Goal: Task Accomplishment & Management: Use online tool/utility

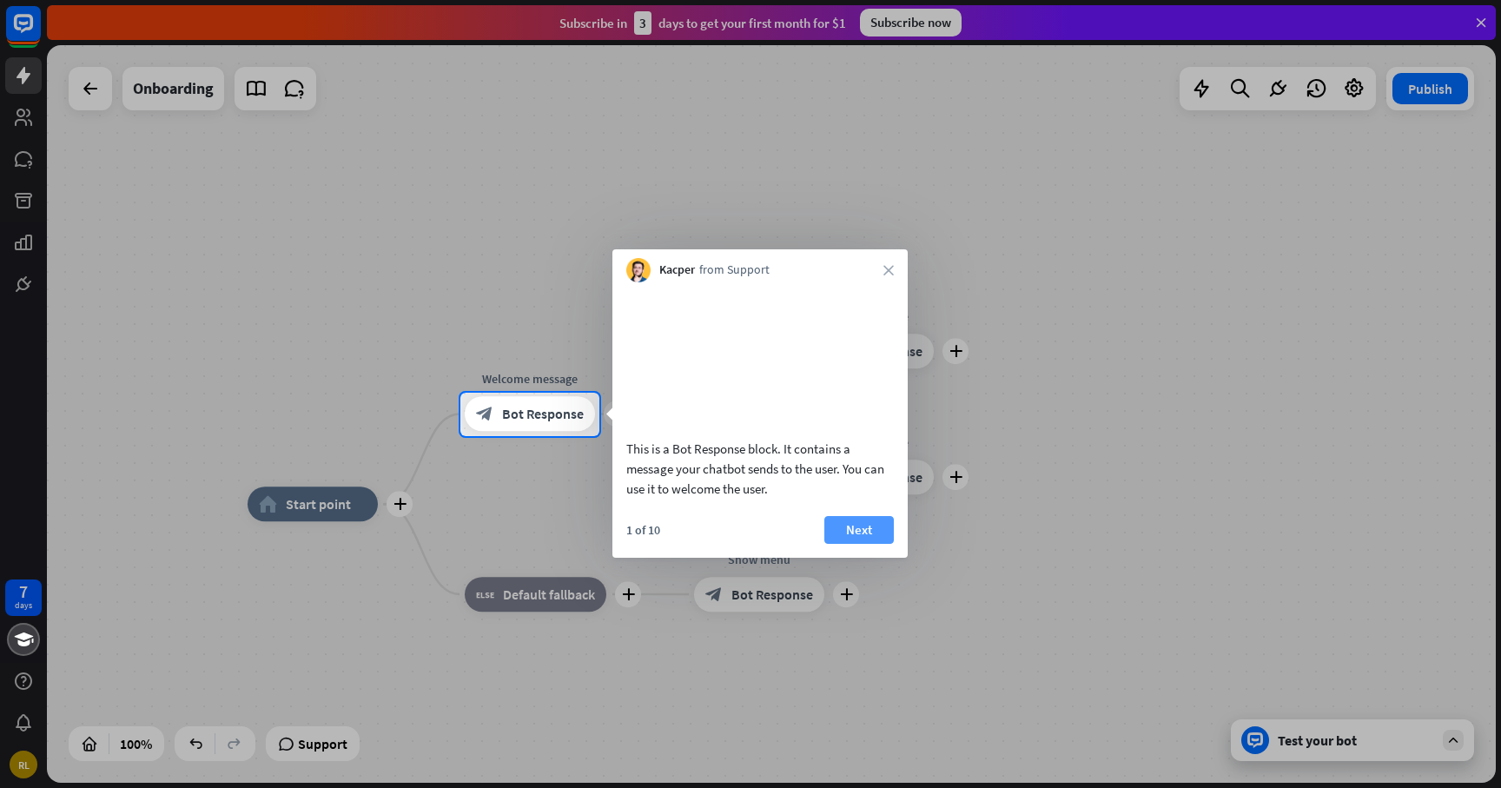
click at [878, 544] on button "Next" at bounding box center [858, 530] width 69 height 28
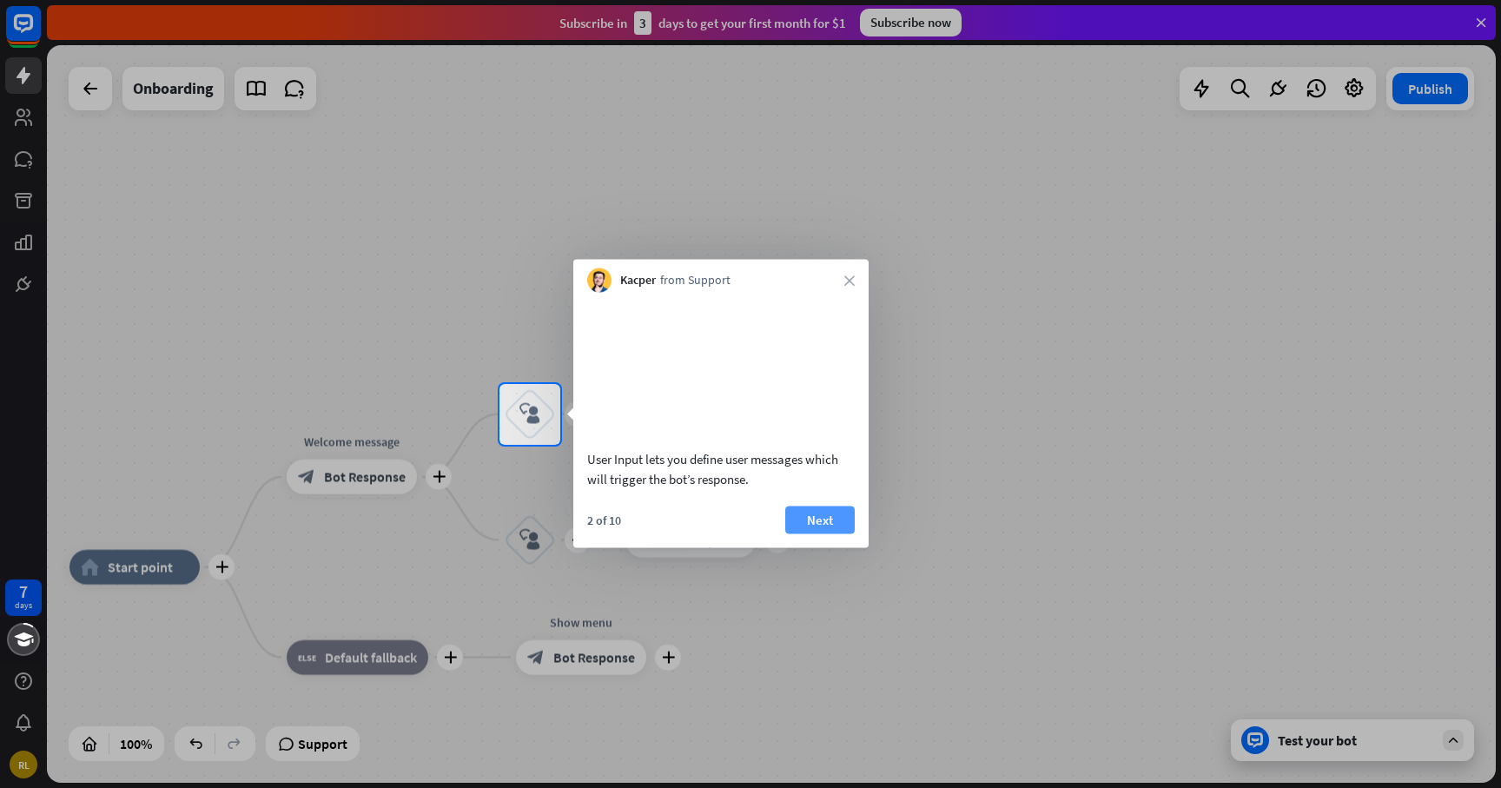
click at [824, 533] on button "Next" at bounding box center [819, 520] width 69 height 28
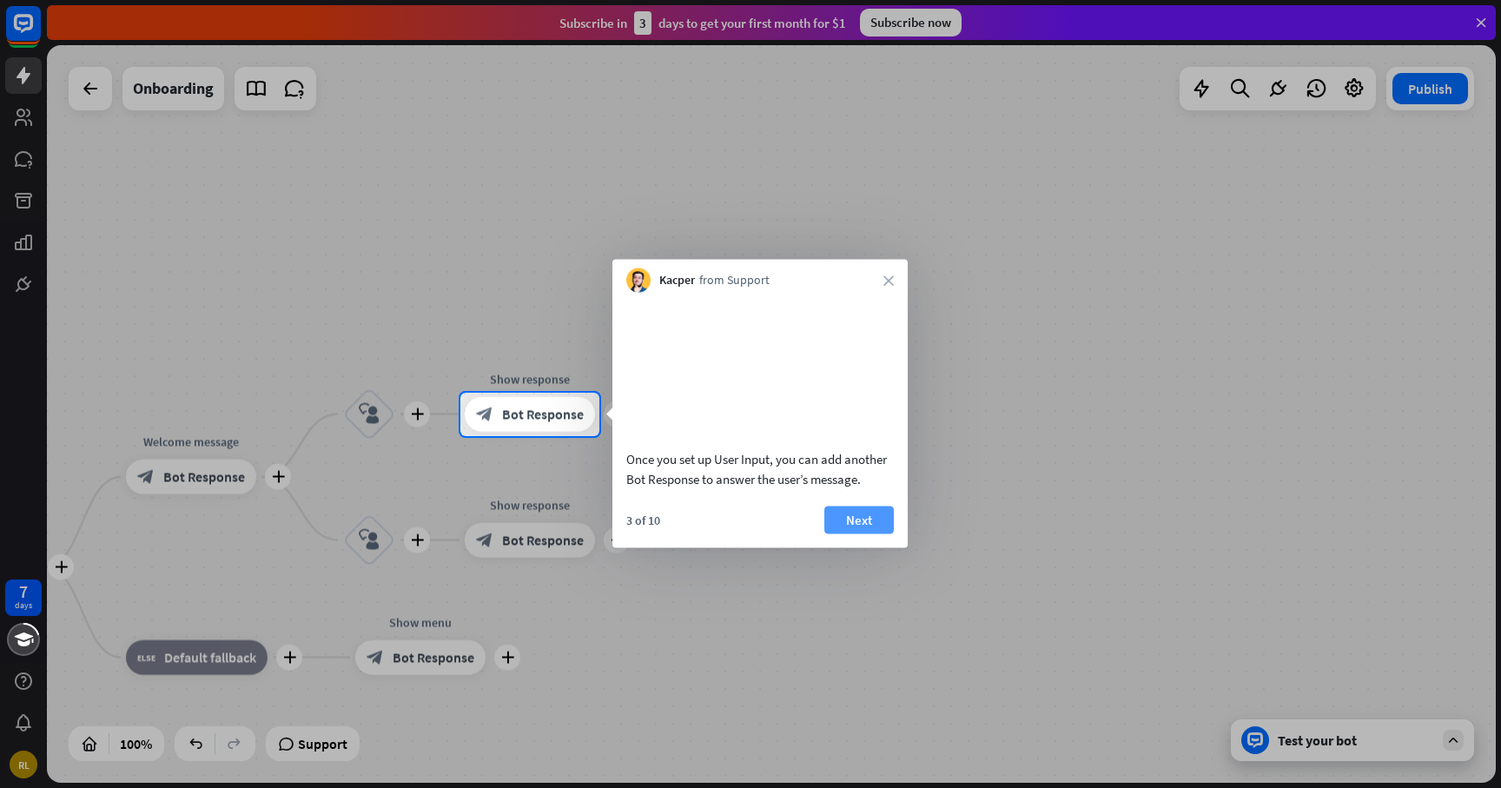
click at [840, 533] on button "Next" at bounding box center [858, 520] width 69 height 28
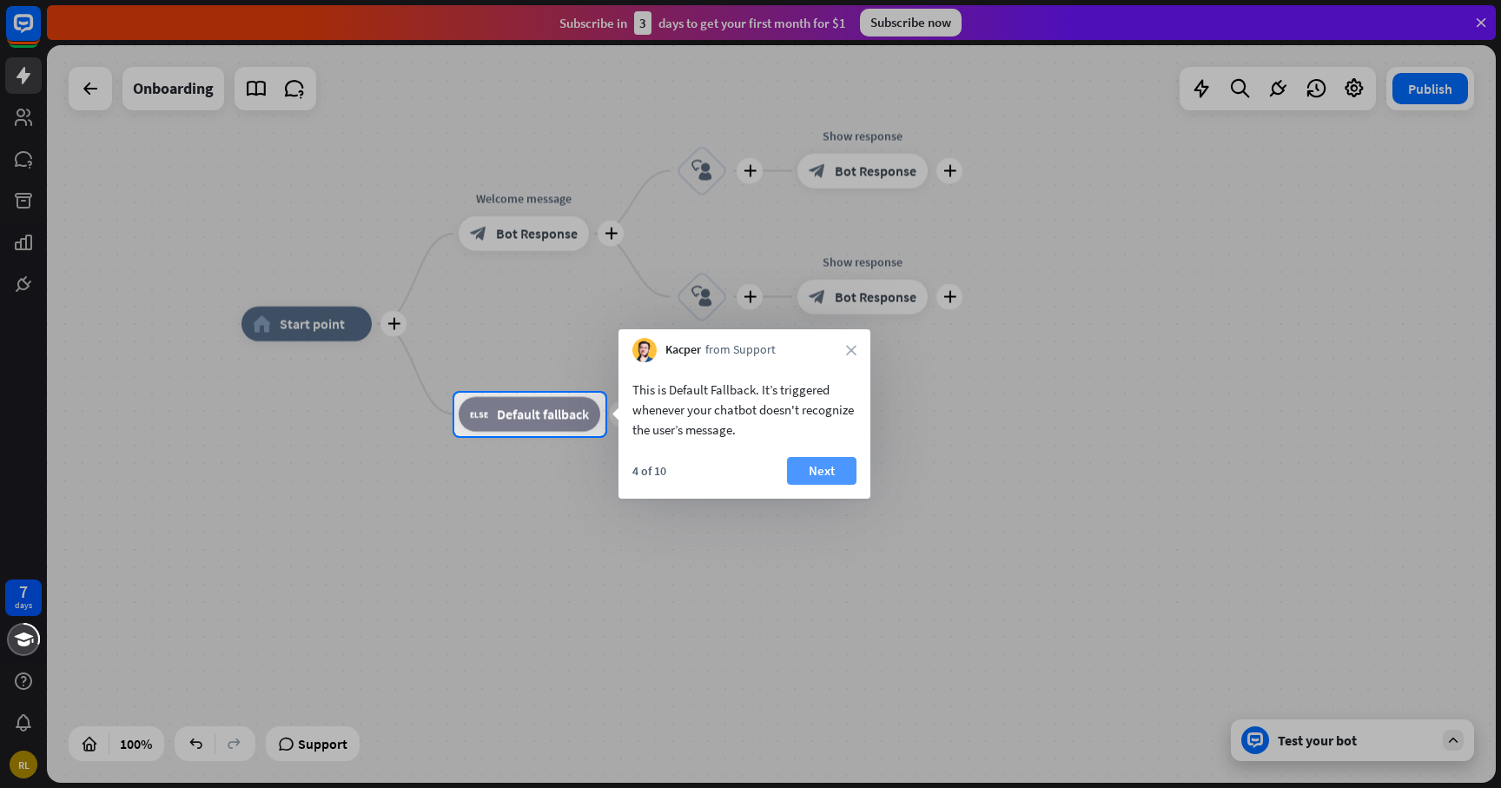
click at [818, 471] on button "Next" at bounding box center [821, 471] width 69 height 28
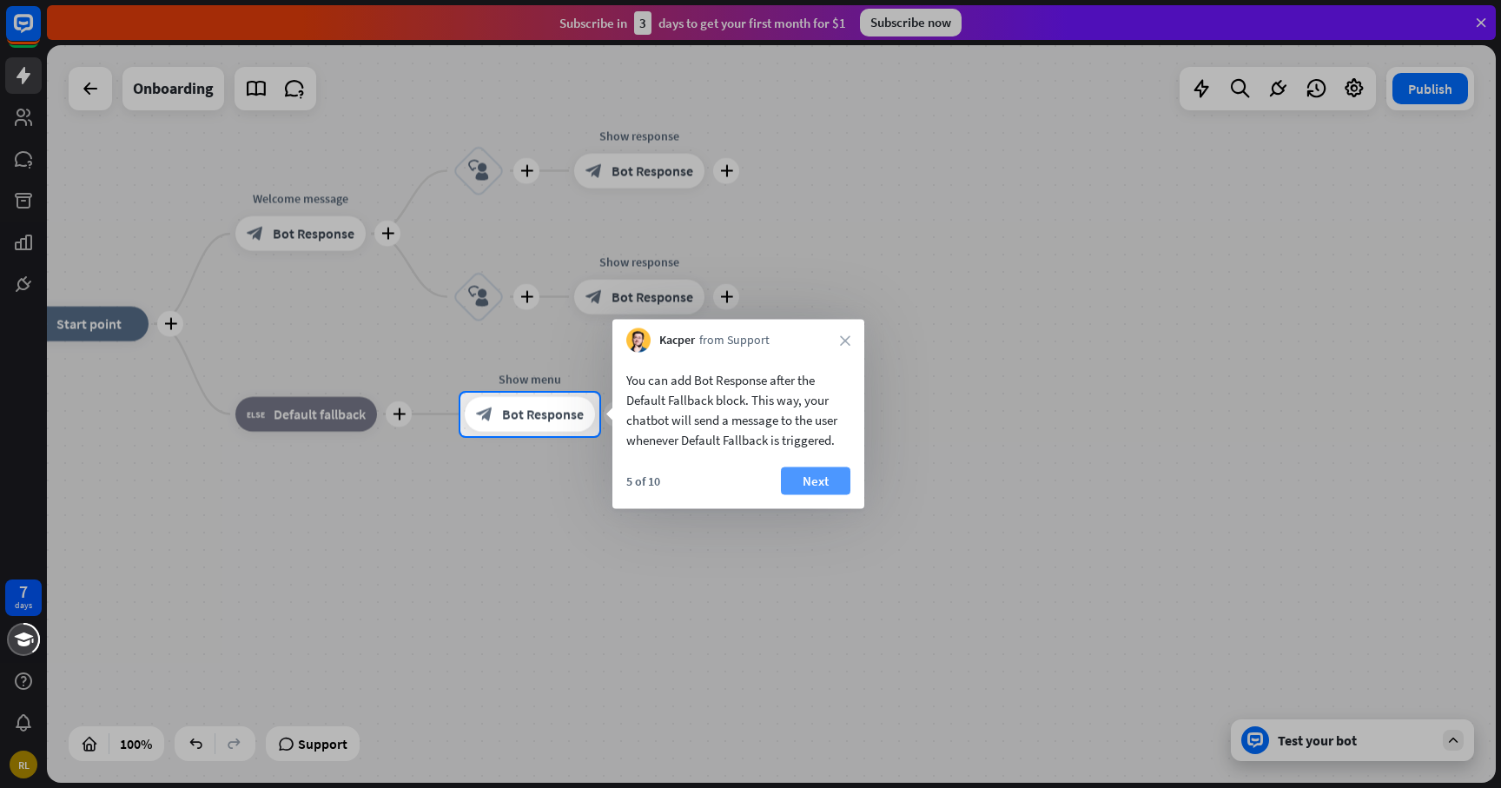
click at [804, 486] on button "Next" at bounding box center [815, 481] width 69 height 28
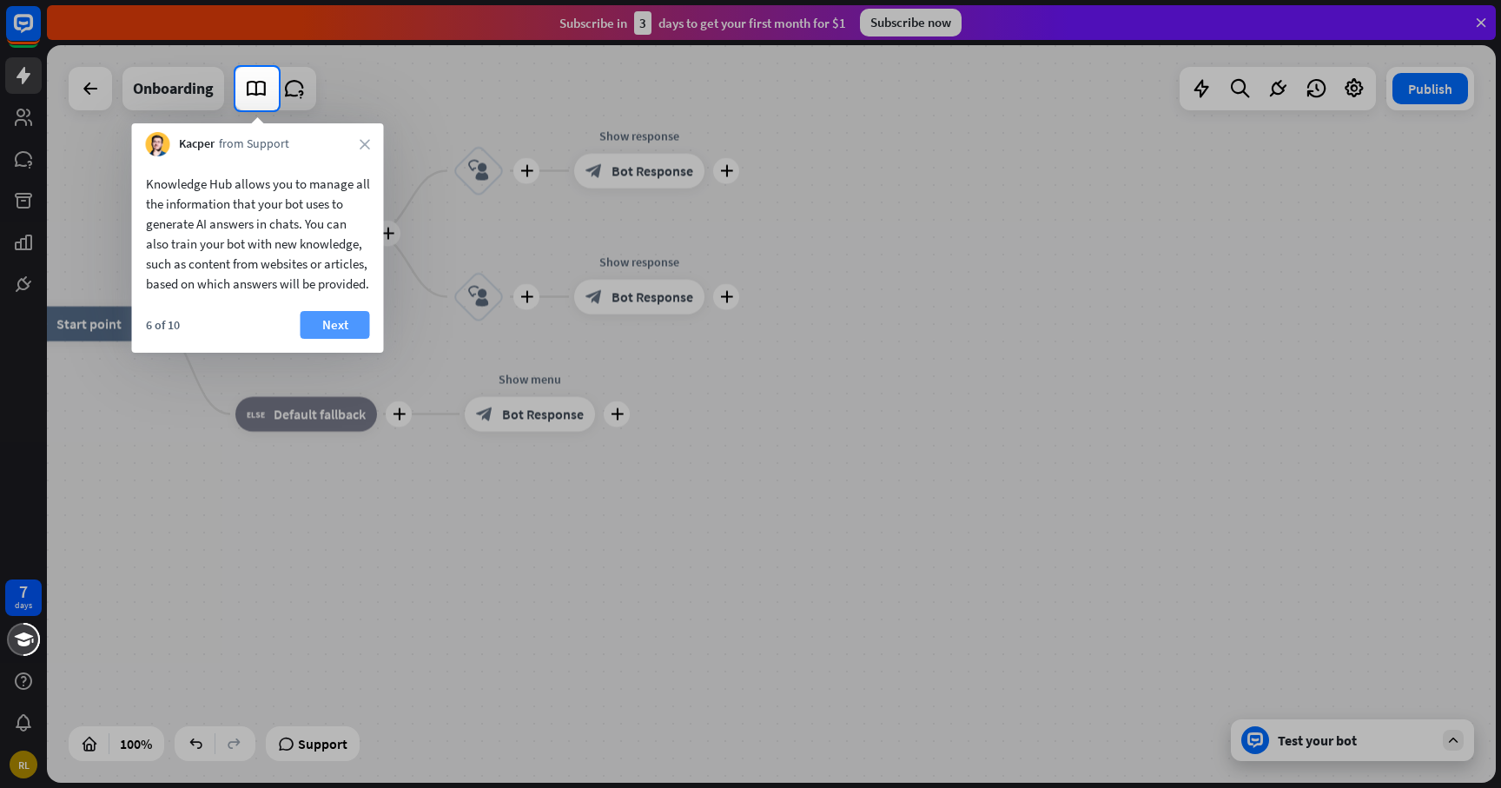
click at [345, 339] on button "Next" at bounding box center [335, 325] width 69 height 28
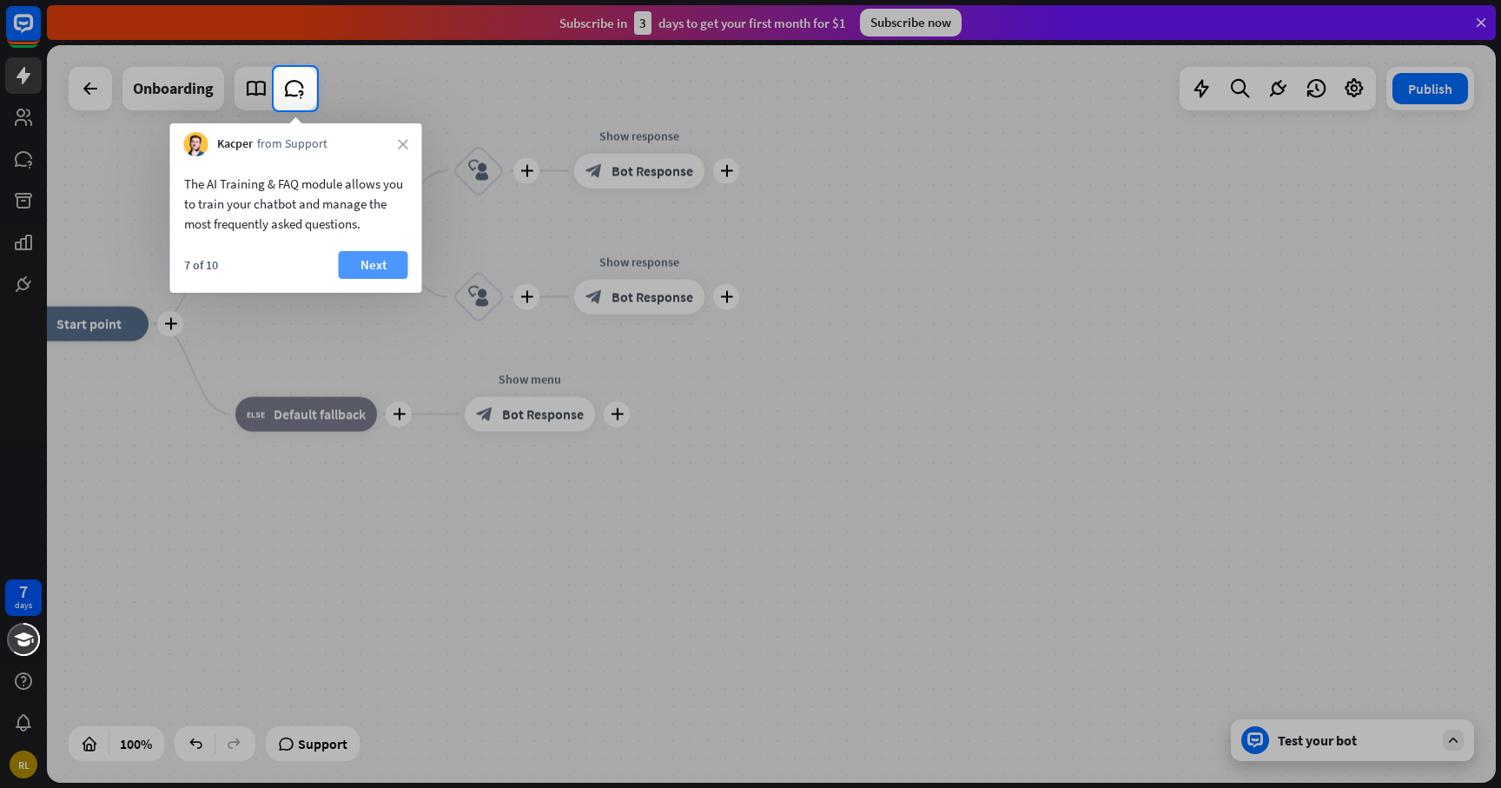
click at [370, 261] on button "Next" at bounding box center [373, 265] width 69 height 28
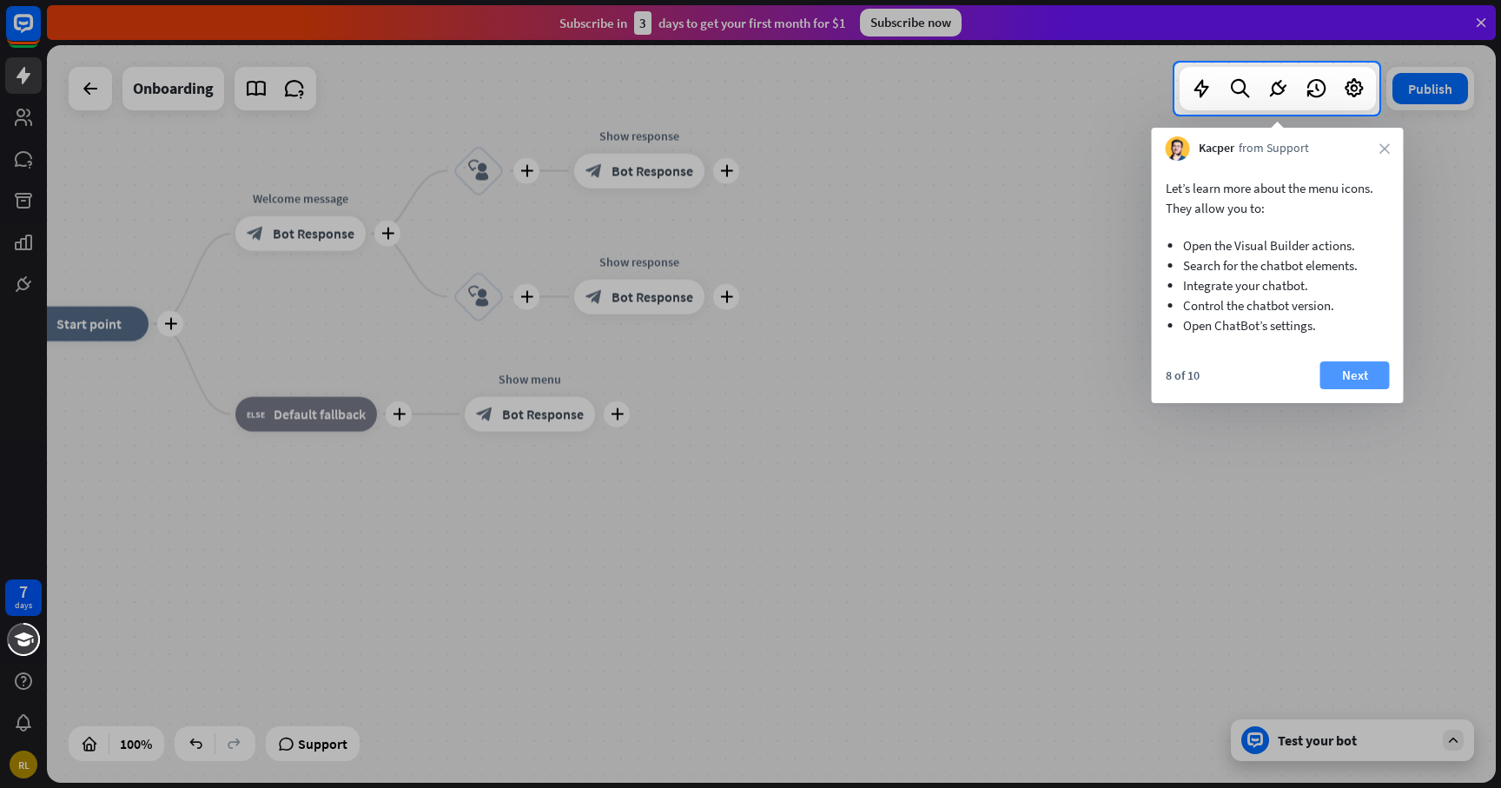
click at [1355, 367] on button "Next" at bounding box center [1354, 375] width 69 height 28
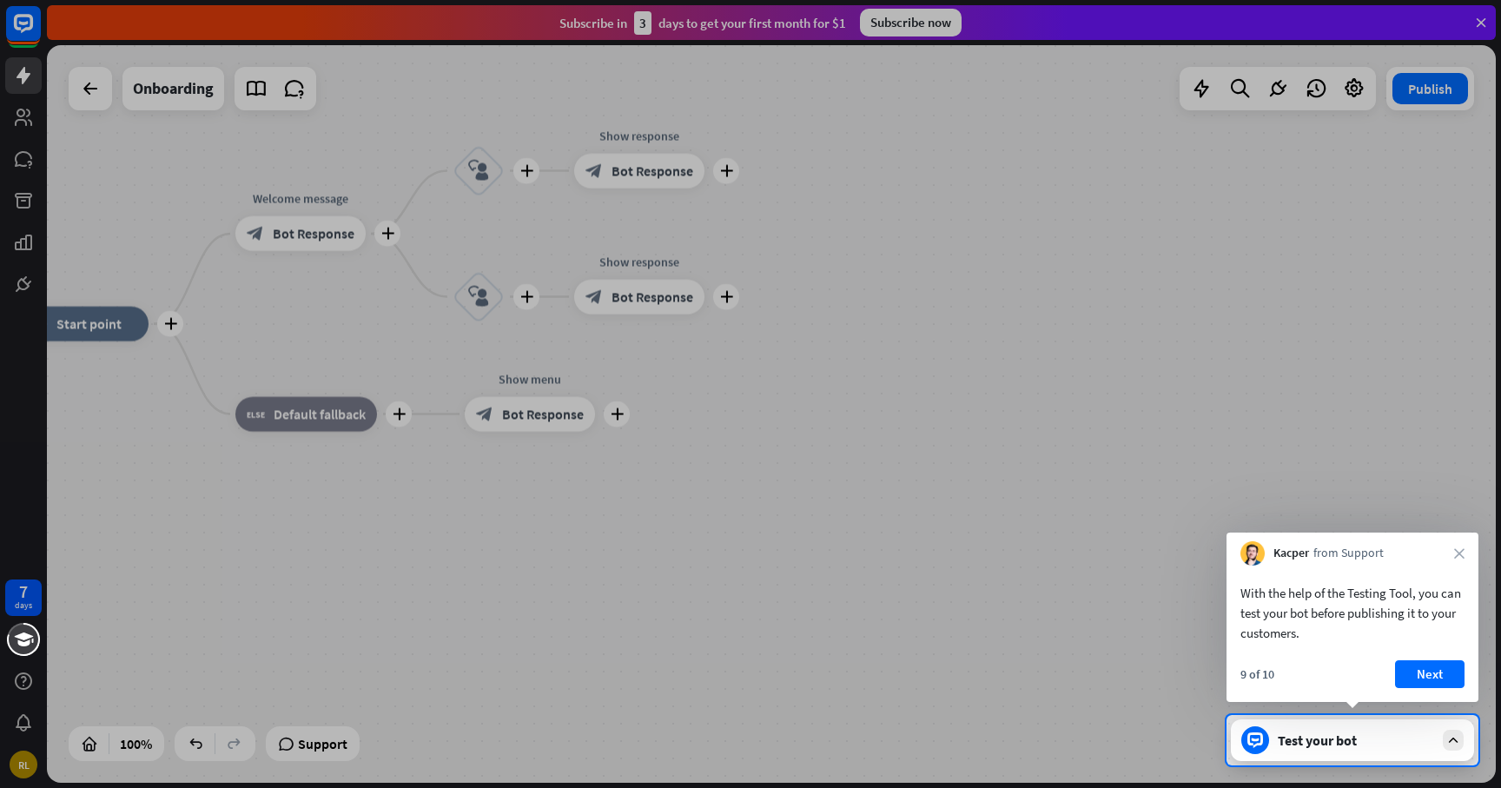
click at [1441, 684] on button "Next" at bounding box center [1429, 674] width 69 height 28
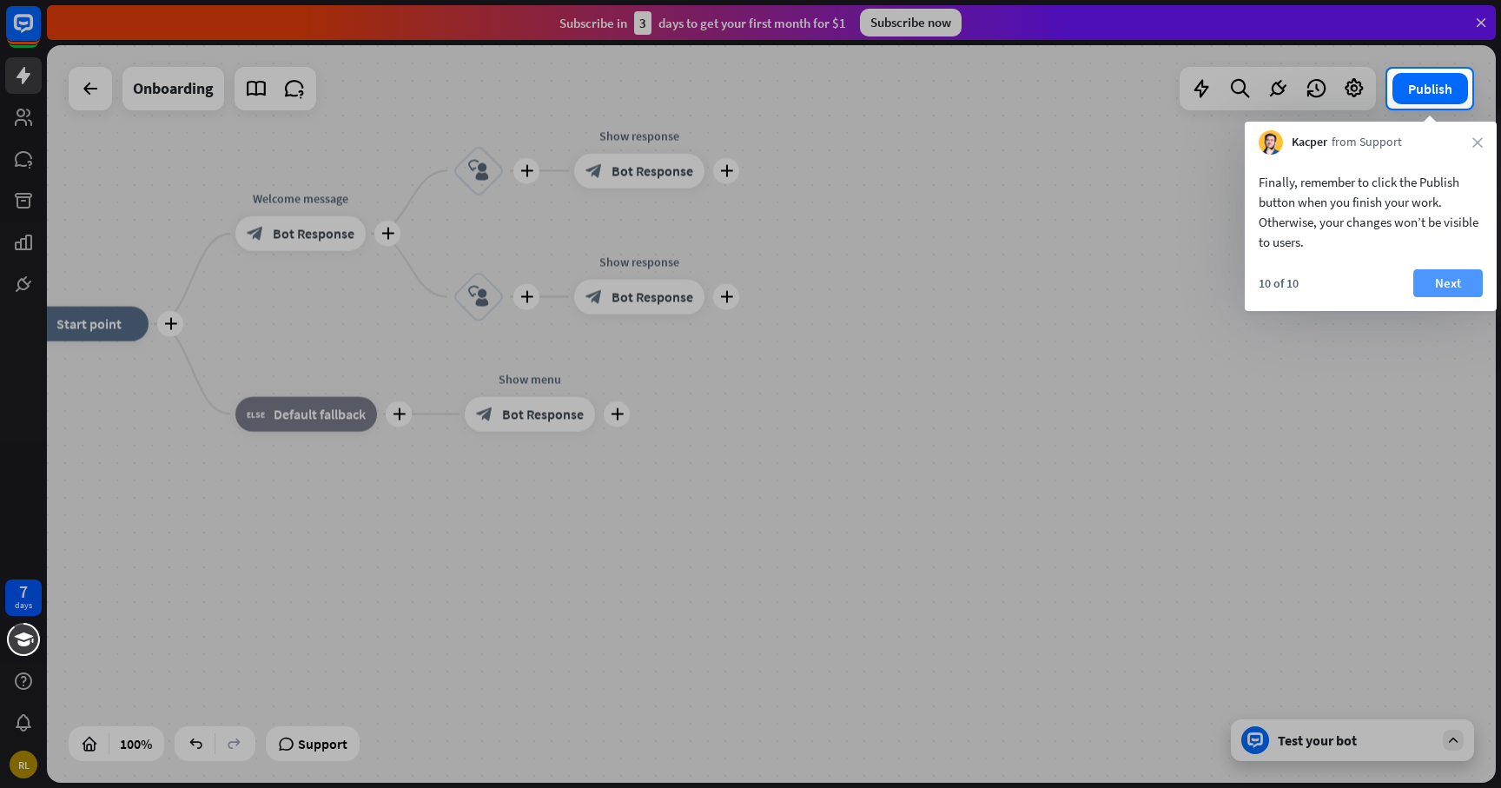
click at [1443, 280] on button "Next" at bounding box center [1447, 283] width 69 height 28
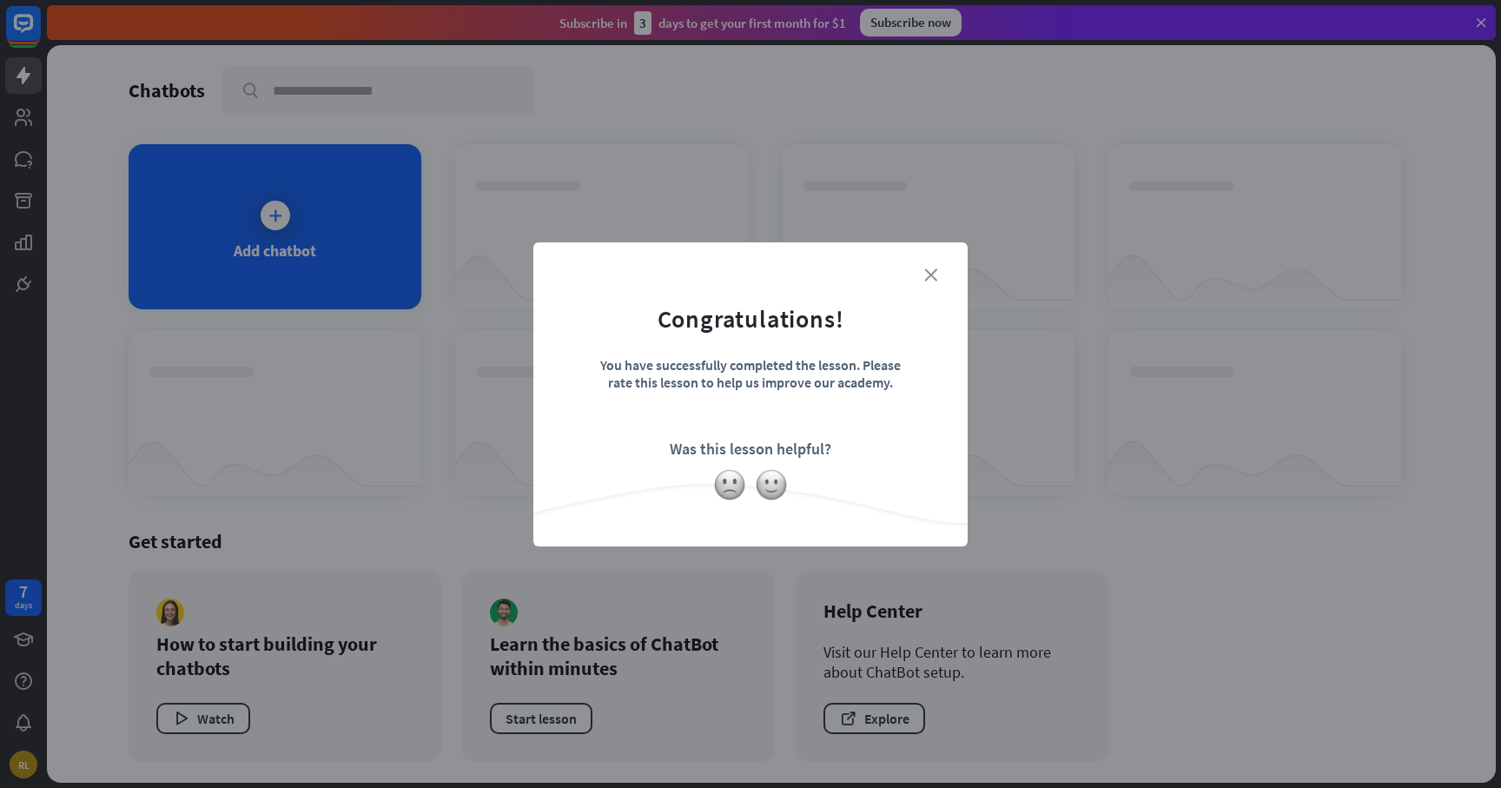
click at [928, 275] on icon "close" at bounding box center [930, 274] width 13 height 13
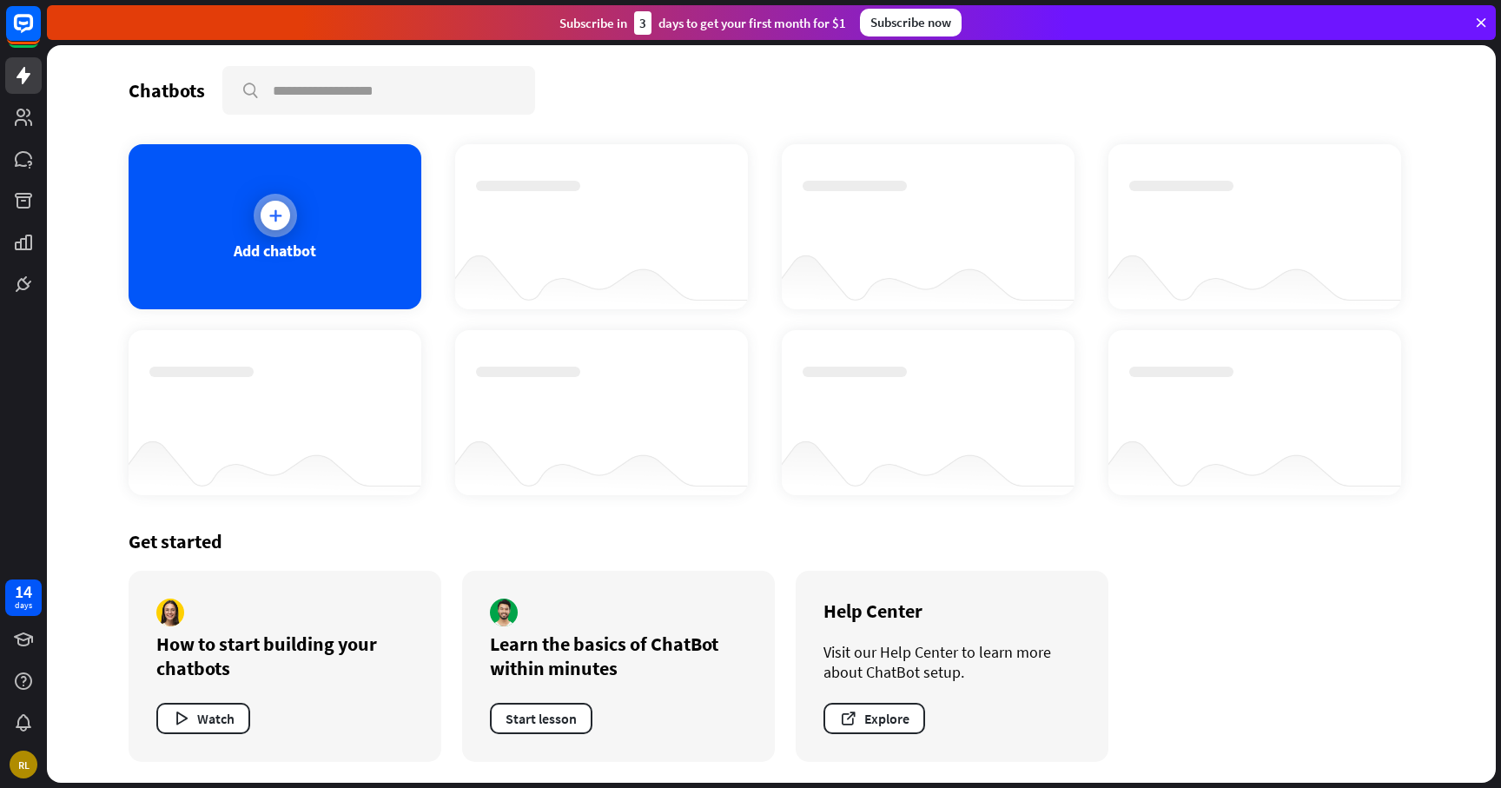
click at [289, 221] on div at bounding box center [275, 215] width 43 height 43
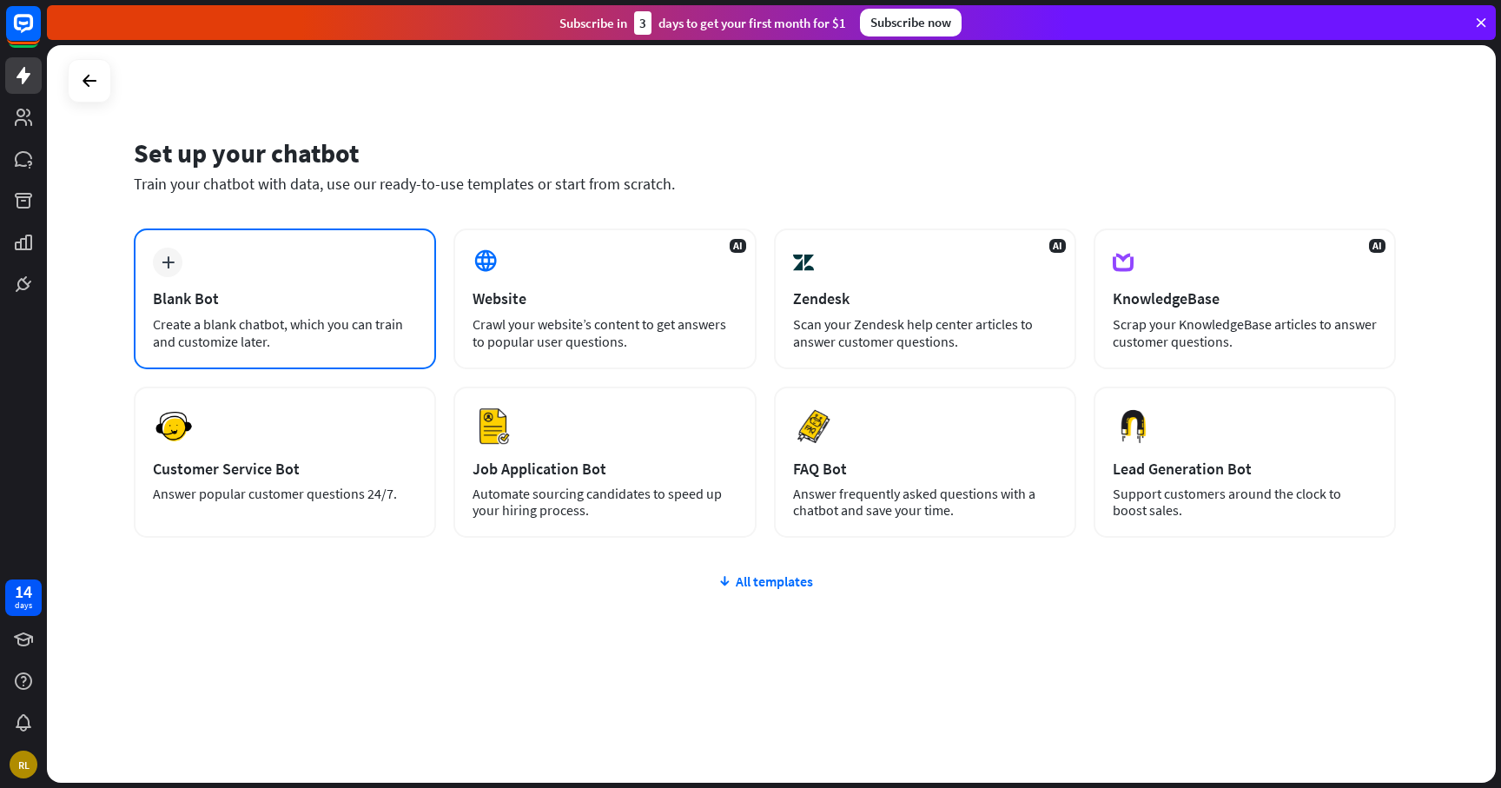
click at [332, 288] on div "Blank Bot" at bounding box center [285, 298] width 264 height 20
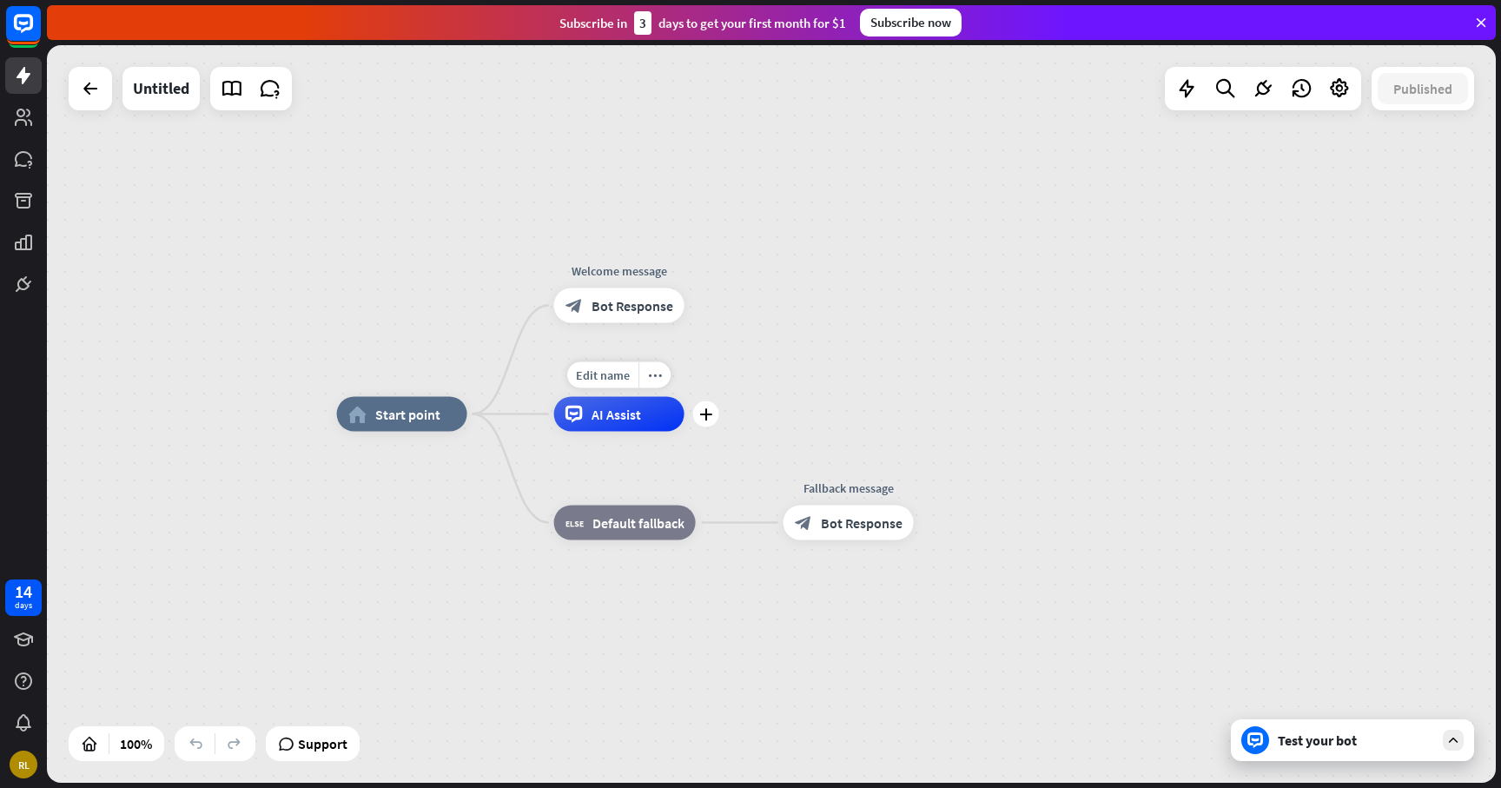
click at [629, 417] on span "AI Assist" at bounding box center [617, 414] width 50 height 17
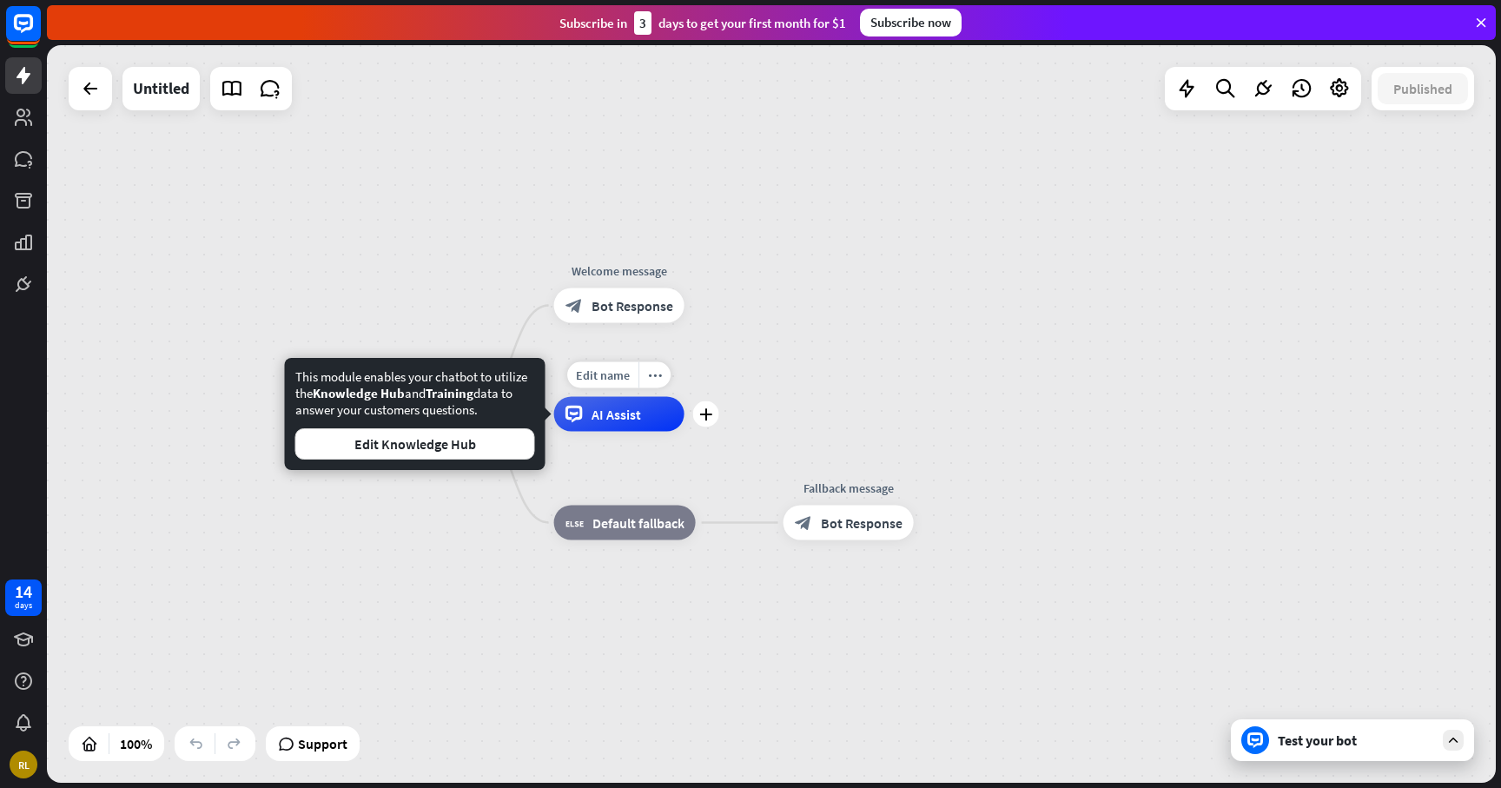
click at [629, 415] on span "AI Assist" at bounding box center [617, 414] width 50 height 17
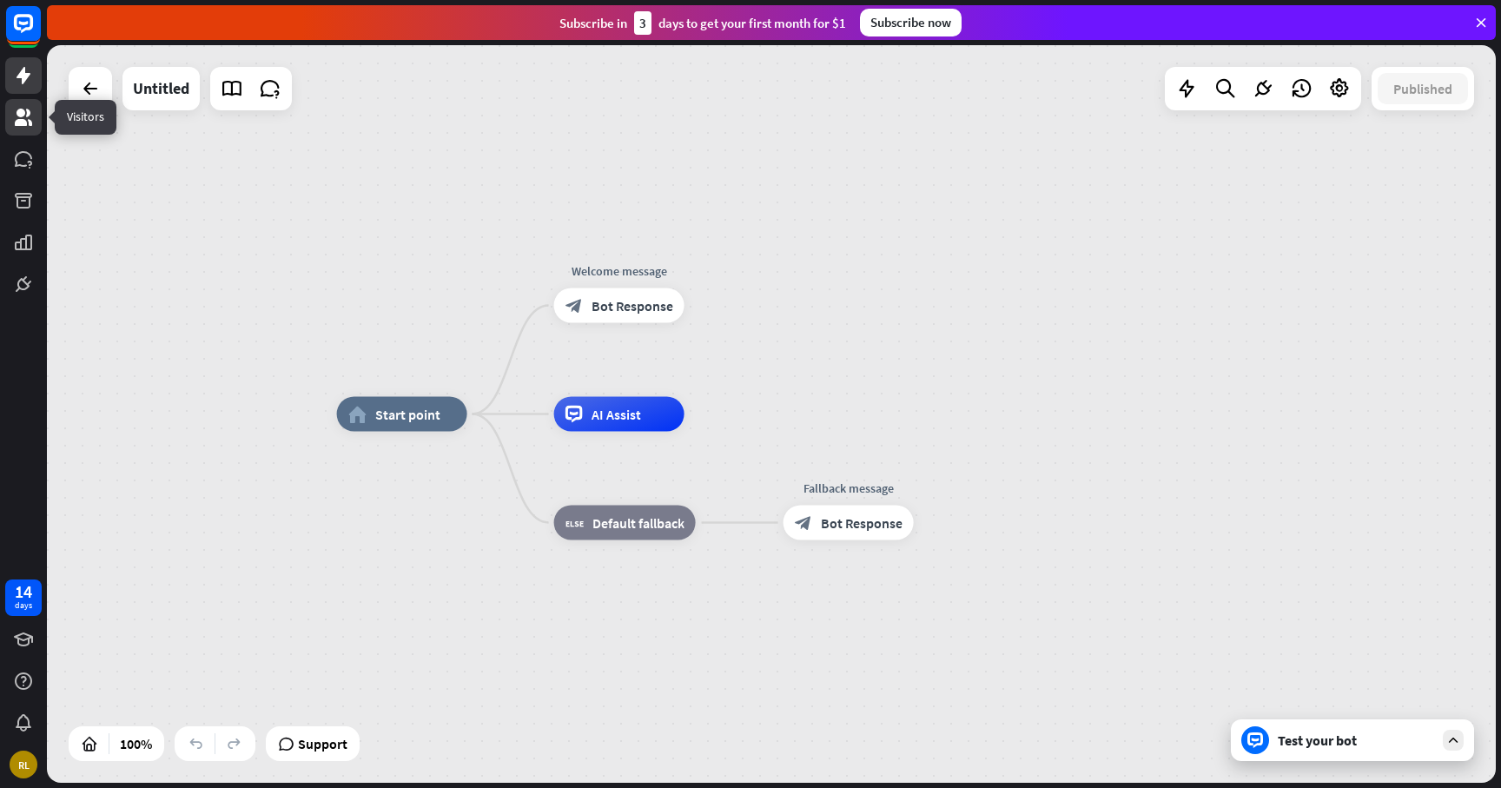
click at [28, 114] on icon at bounding box center [23, 117] width 17 height 17
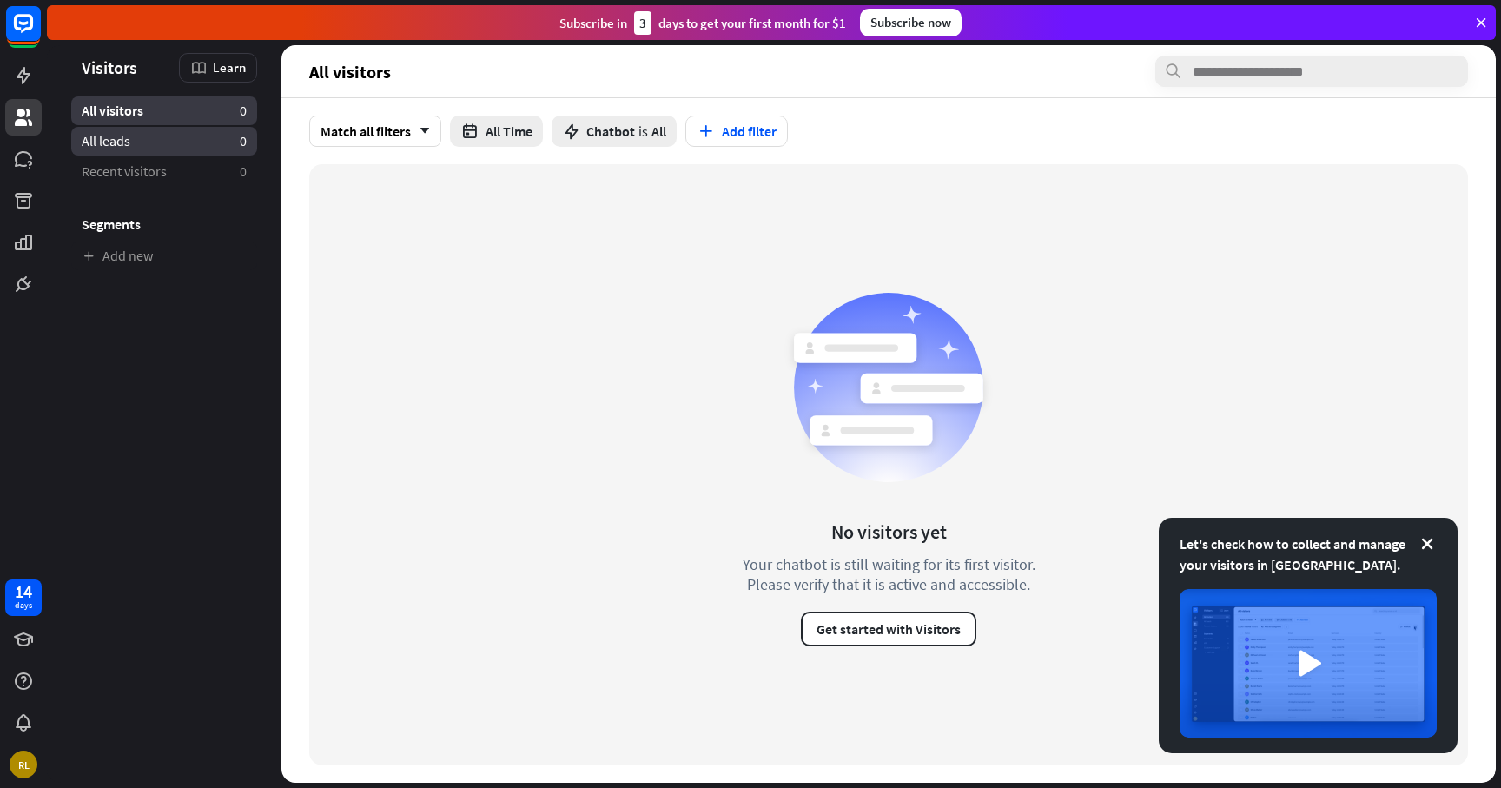
click at [108, 140] on span "All leads" at bounding box center [106, 141] width 49 height 18
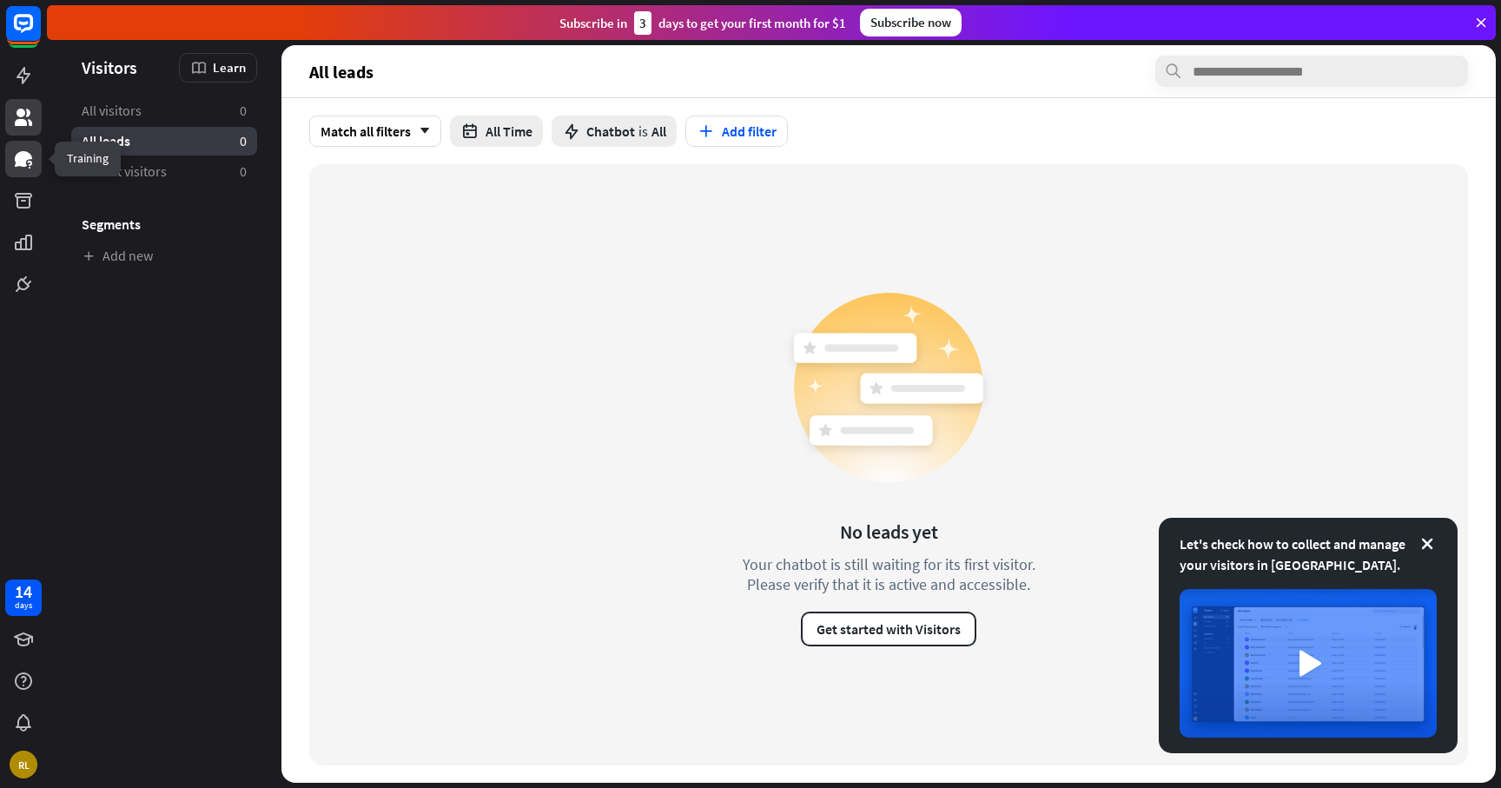
click at [23, 167] on icon at bounding box center [23, 159] width 21 height 21
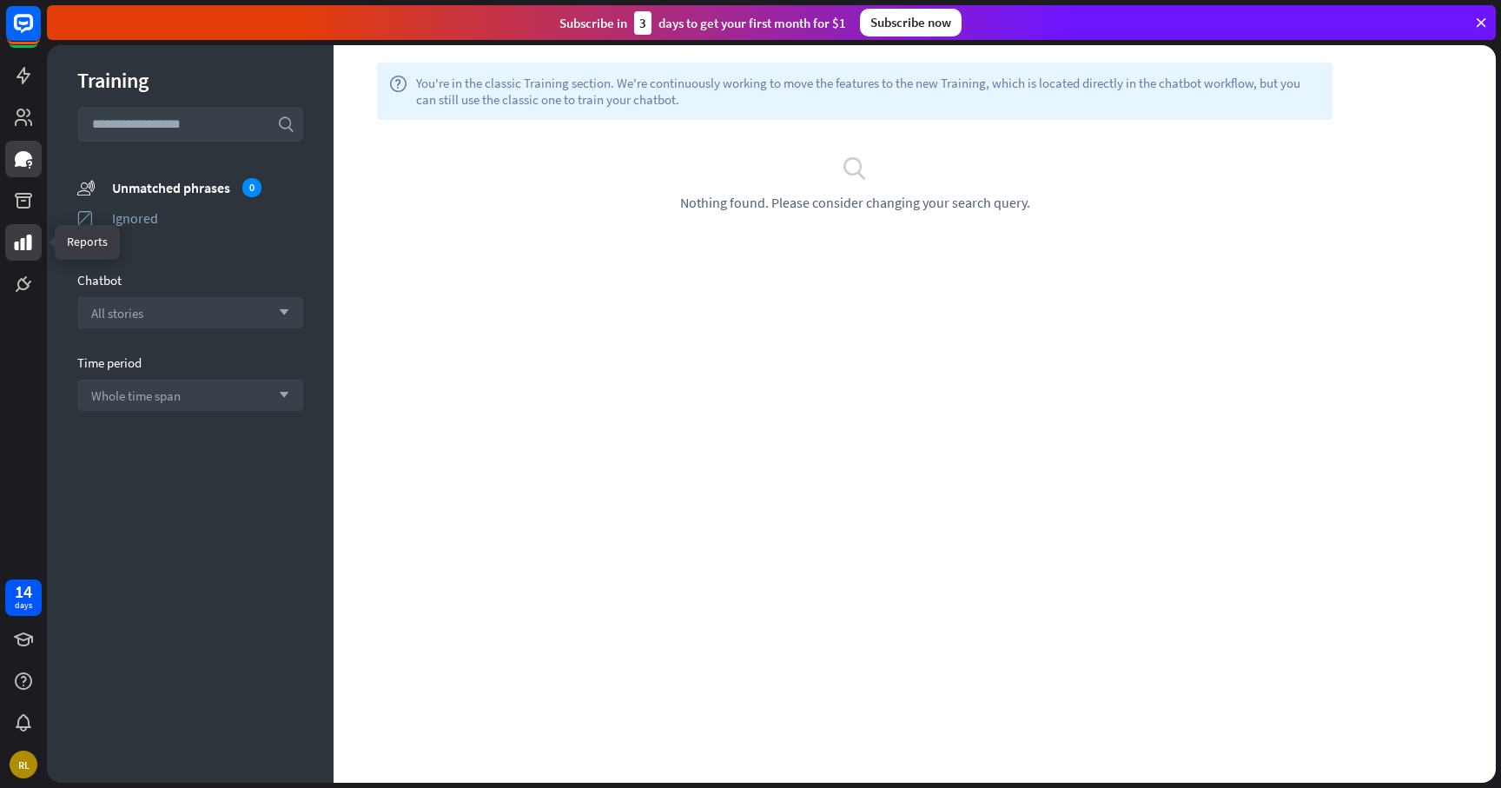
click at [30, 230] on link at bounding box center [23, 242] width 36 height 36
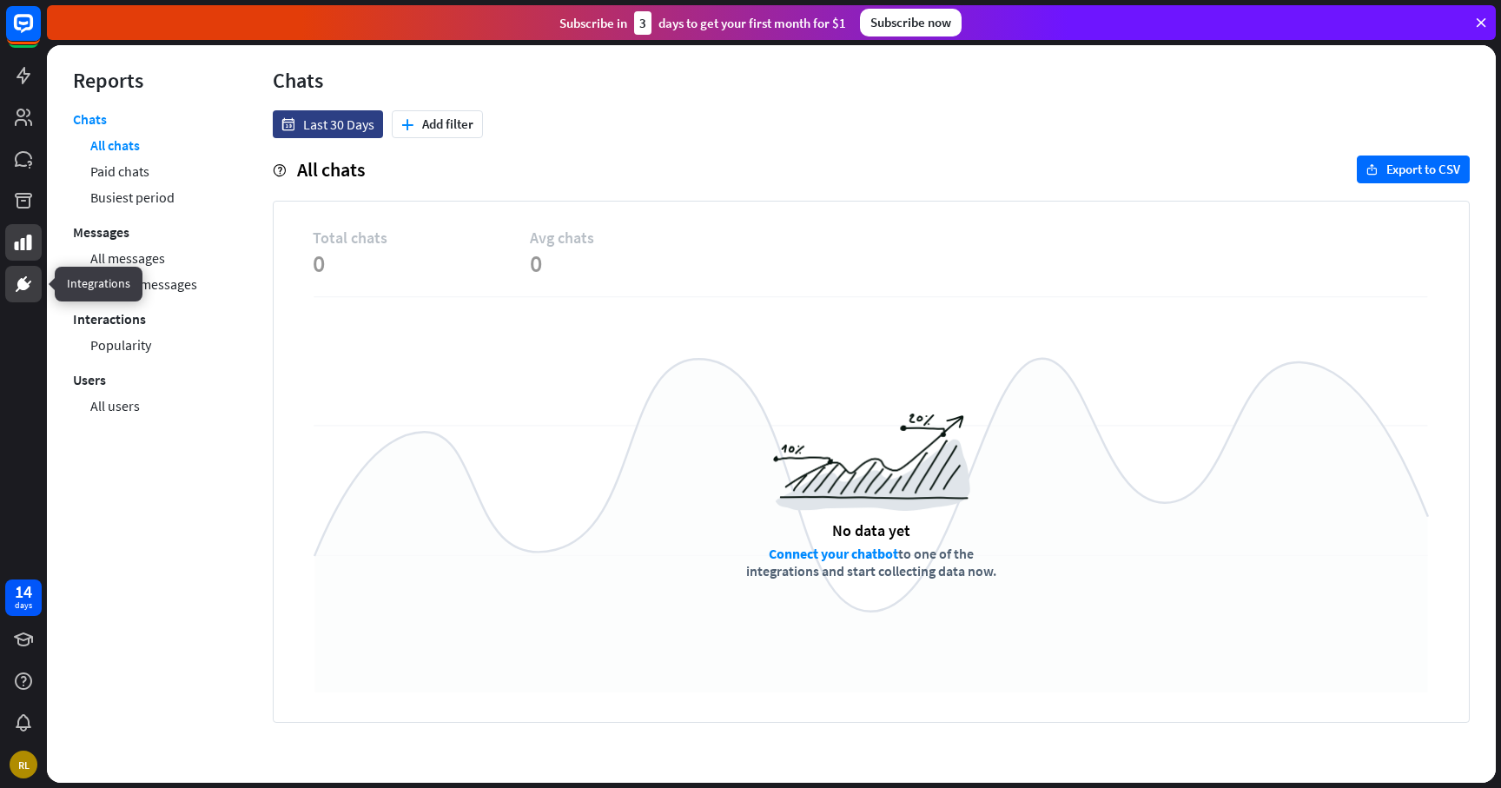
click at [24, 281] on icon at bounding box center [23, 284] width 12 height 12
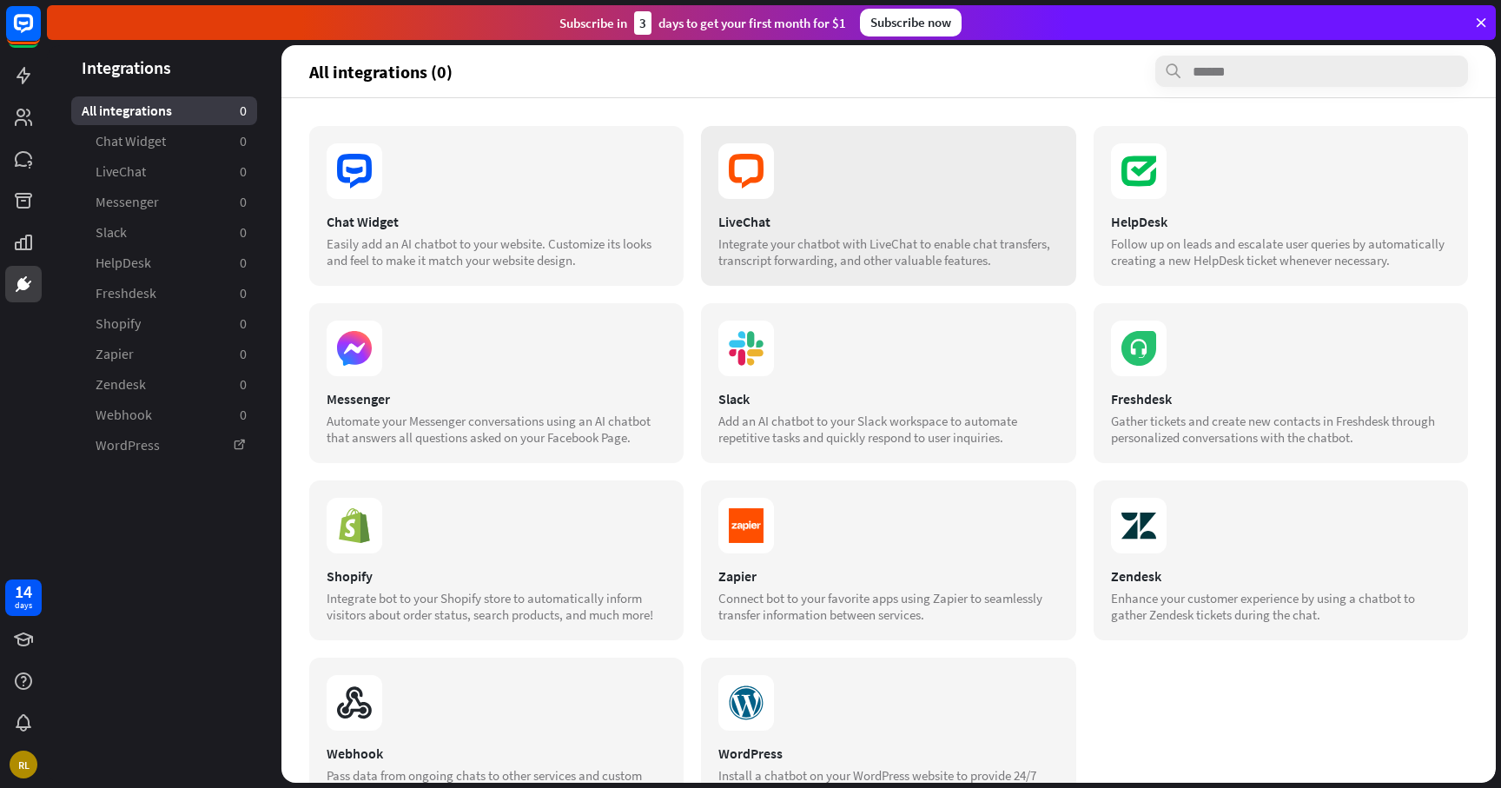
click at [776, 188] on section at bounding box center [888, 171] width 340 height 56
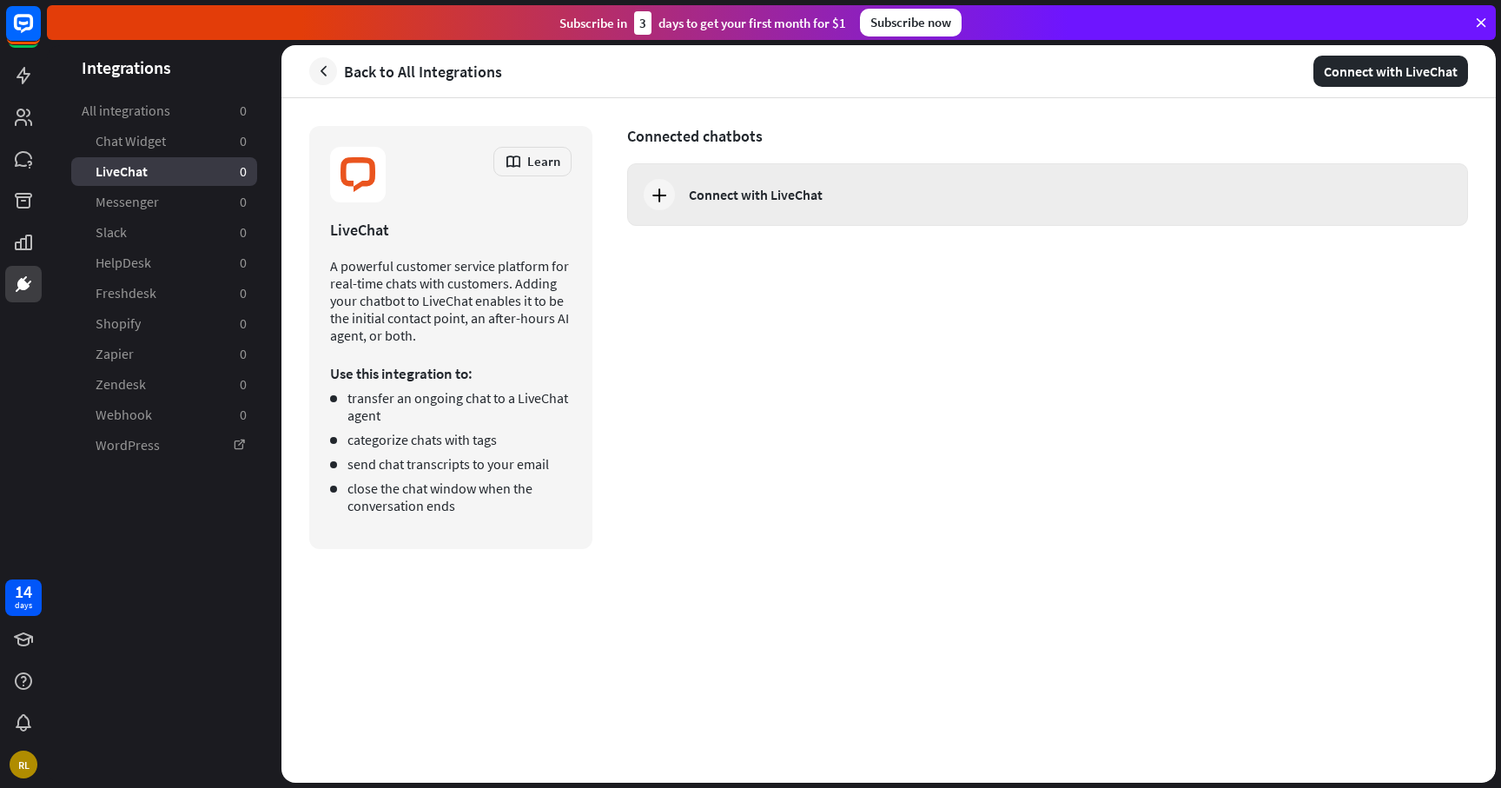
click at [935, 195] on div "Connect with LiveChat" at bounding box center [1064, 194] width 751 height 17
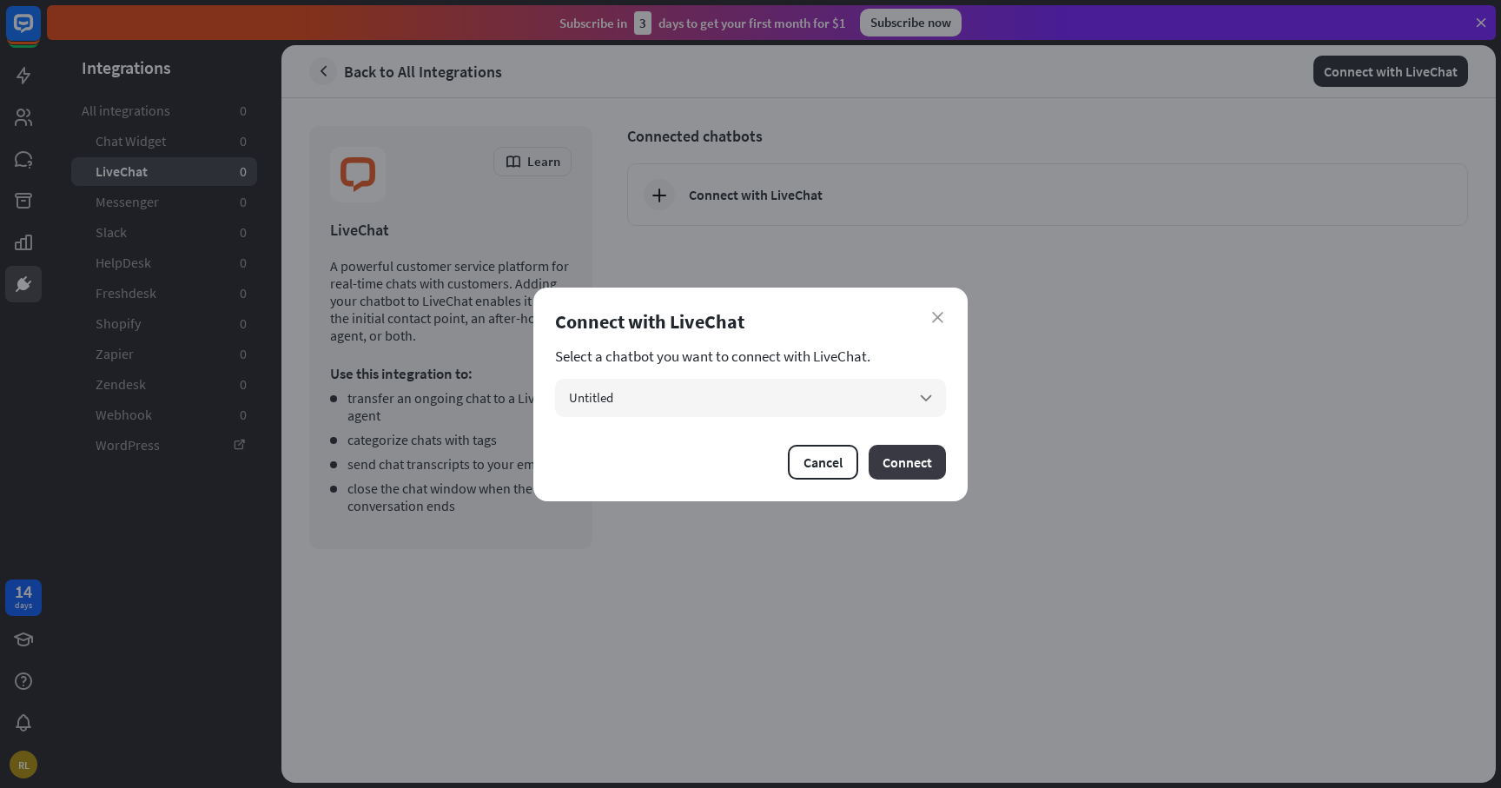
click at [917, 462] on button "Connect" at bounding box center [907, 462] width 77 height 35
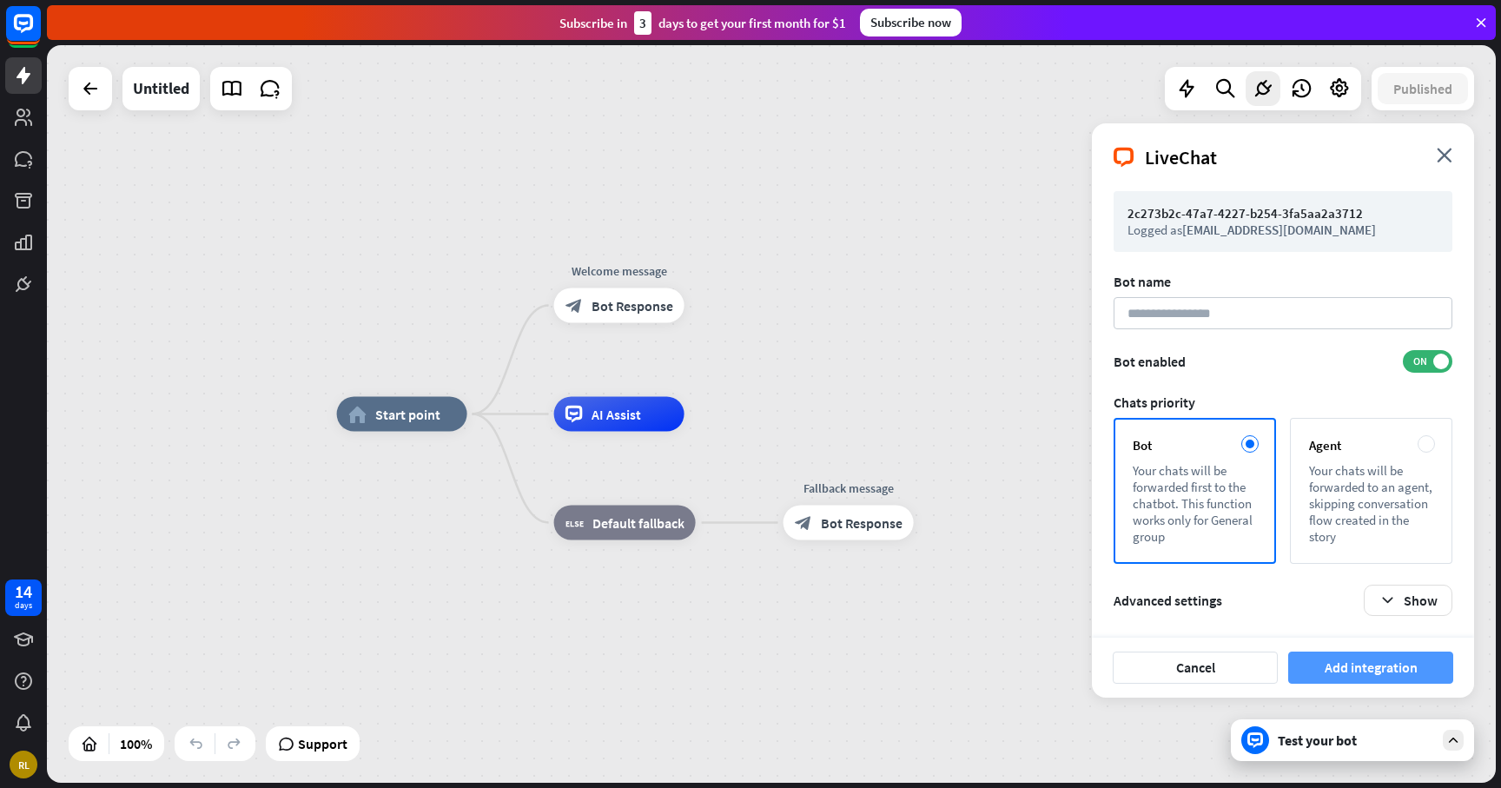
click at [1347, 661] on button "Add integration" at bounding box center [1370, 668] width 165 height 32
type input "****"
click at [1377, 665] on button "Add integration" at bounding box center [1370, 668] width 165 height 32
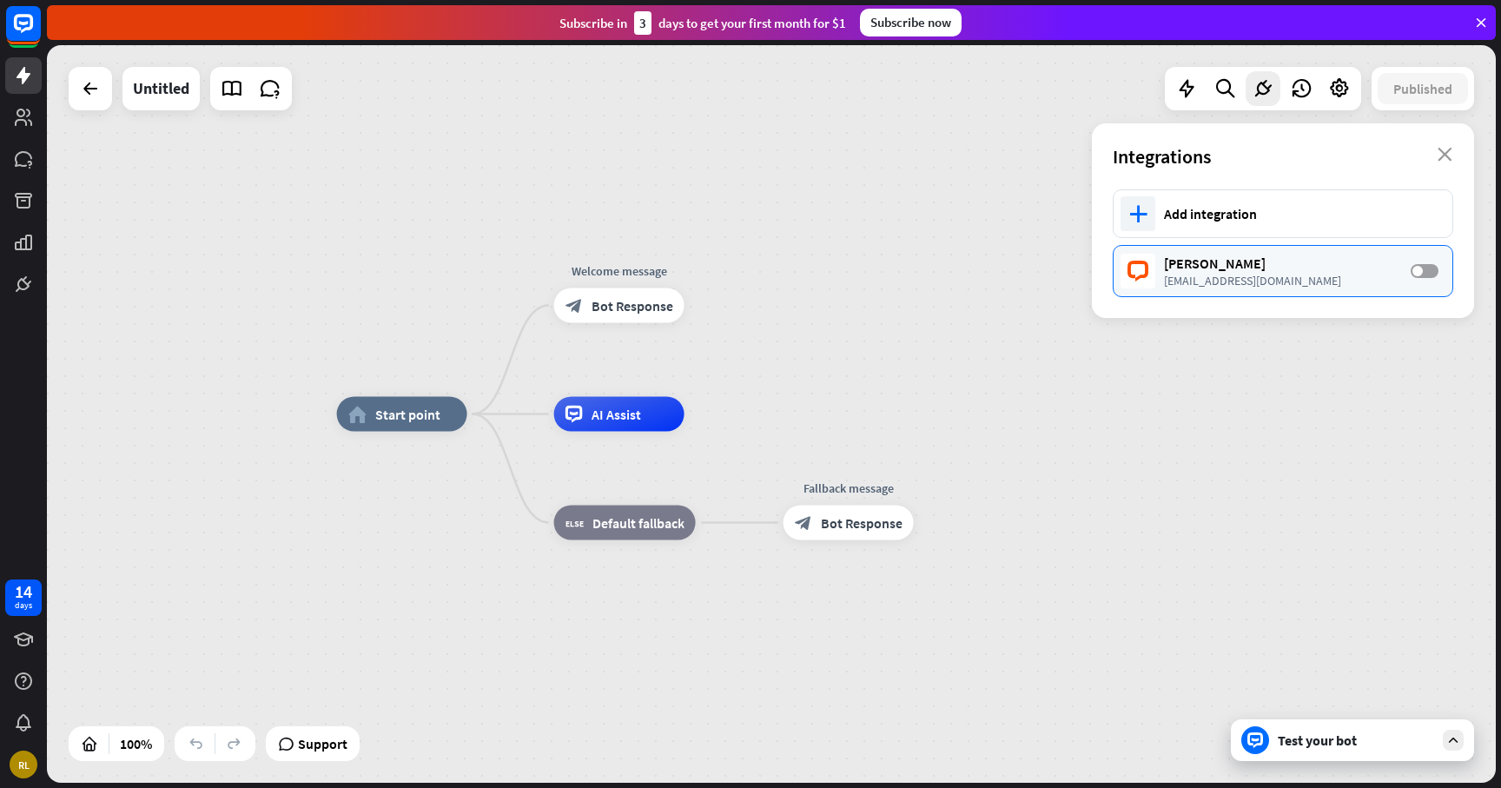
click at [1433, 275] on label "OFF" at bounding box center [1425, 271] width 28 height 14
click at [417, 417] on span "Start point" at bounding box center [407, 414] width 65 height 17
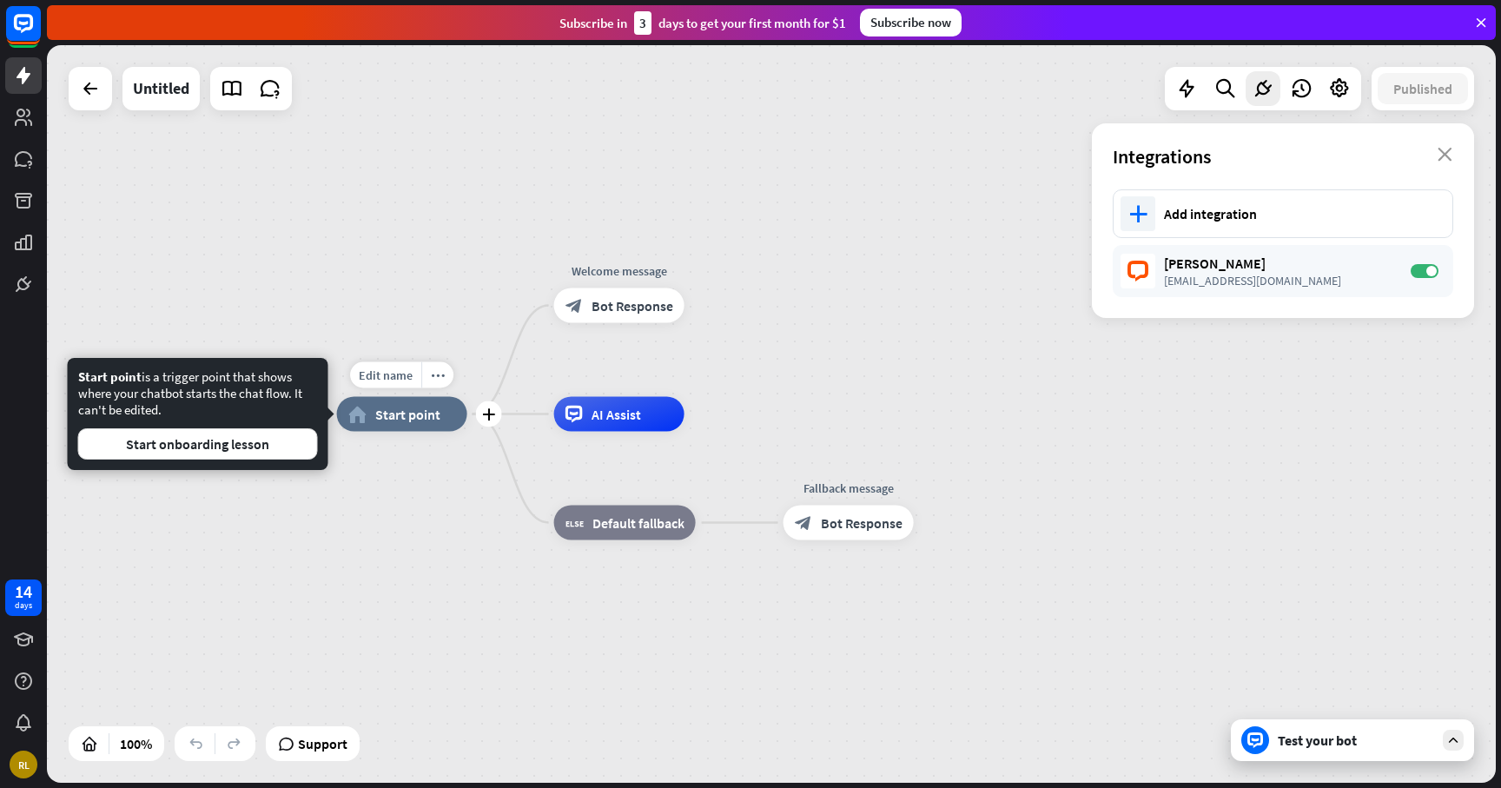
click at [417, 417] on span "Start point" at bounding box center [407, 414] width 65 height 17
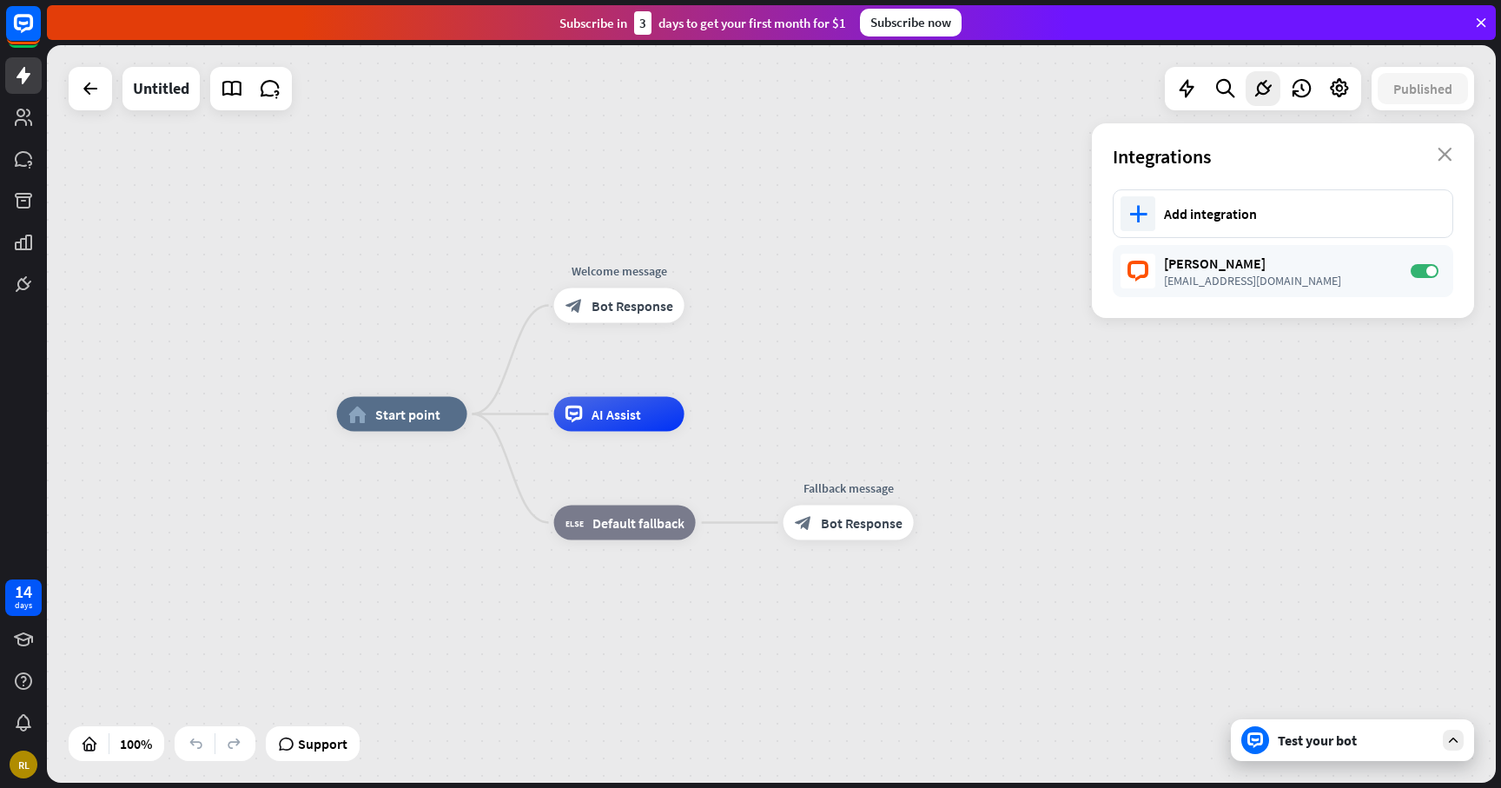
click at [1317, 743] on div "Test your bot" at bounding box center [1356, 739] width 156 height 17
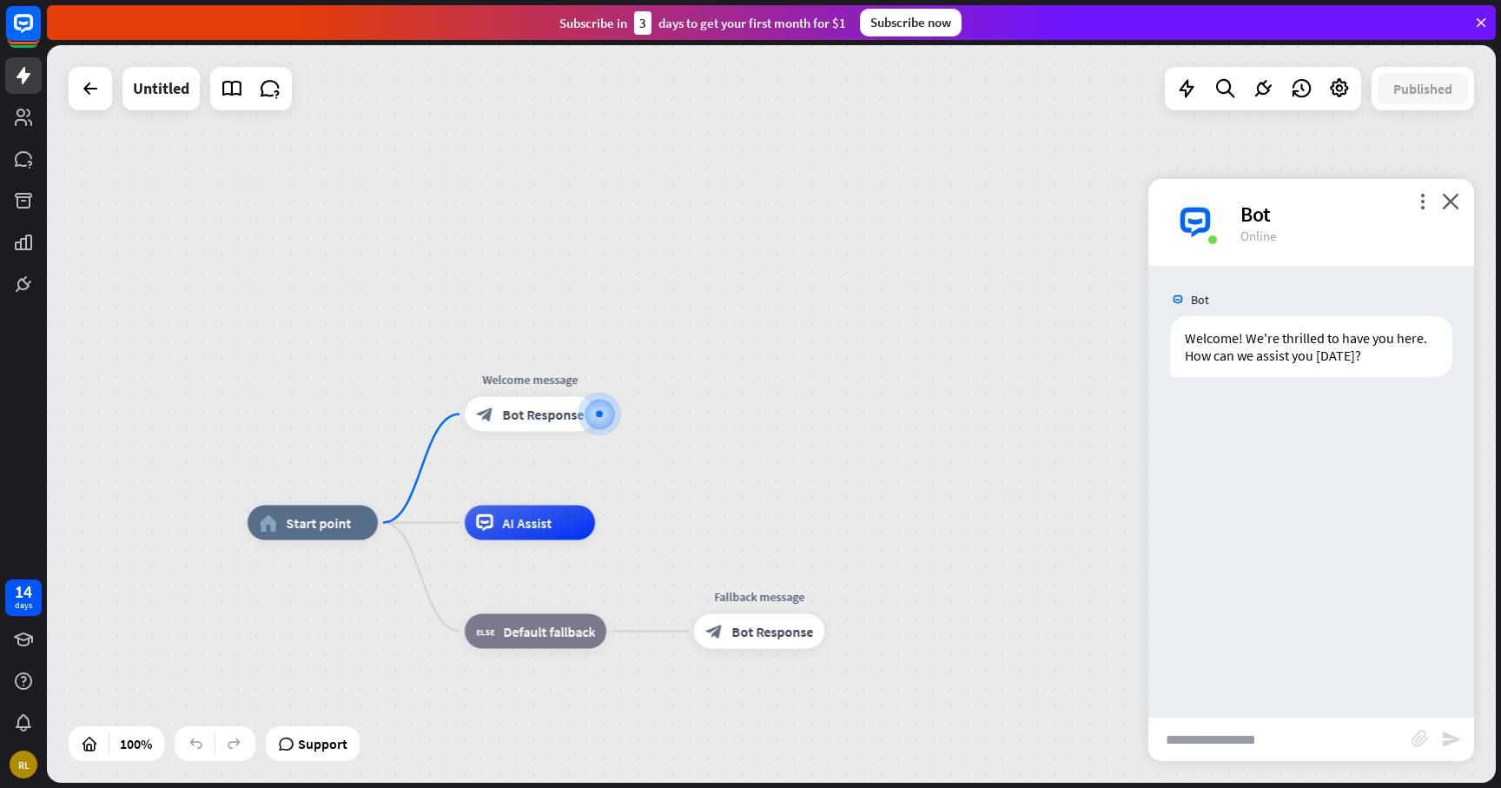
click at [1354, 744] on input "text" at bounding box center [1279, 739] width 263 height 43
type input "**"
click at [1446, 729] on icon "send" at bounding box center [1451, 739] width 21 height 21
